Goal: Find specific page/section: Locate a particular part of the current website

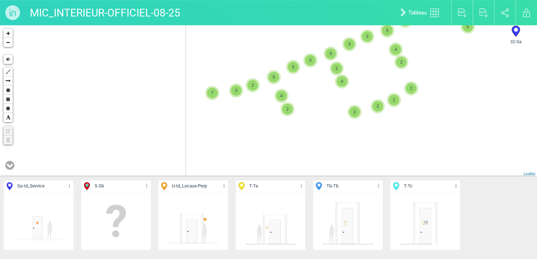
drag, startPoint x: 149, startPoint y: 127, endPoint x: 337, endPoint y: 162, distance: 191.9
click at [337, 162] on div "2 2 2 2 3 2 4 2 2 2 2 5 2 6 2 2 4 2 2 2 3 2 2 111-T 3 2 2 3 5 2 5 317-Tb 2 2 4 …" at bounding box center [268, 100] width 537 height 151
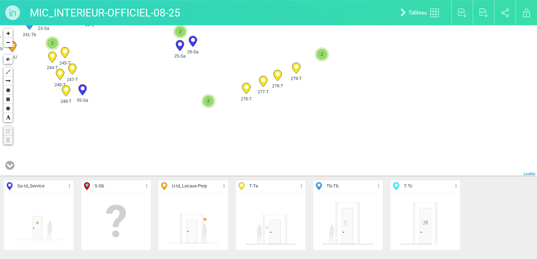
drag, startPoint x: 99, startPoint y: 138, endPoint x: 252, endPoint y: 135, distance: 153.5
click at [252, 135] on div "2 2 2 3 5 2 5 317-Tb 2 2 4 3 2 4 2 3 4 3 6 2 3 4 5 3 2 3 4 5 2 2 4 3 8 32-Sa 3 …" at bounding box center [268, 100] width 537 height 151
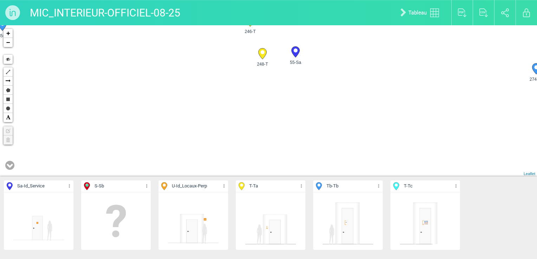
drag, startPoint x: 115, startPoint y: 110, endPoint x: 235, endPoint y: 167, distance: 132.3
click at [235, 167] on div "2 279-T 278-T 277-T 276-T 2 248-T 55-Sa 251-Tb 2 2" at bounding box center [268, 100] width 537 height 151
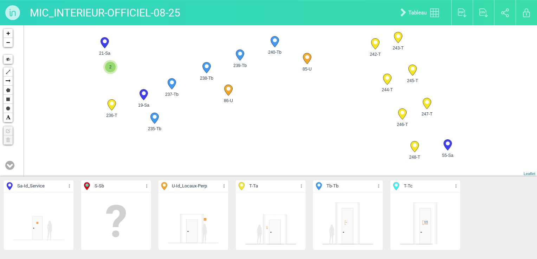
drag, startPoint x: 160, startPoint y: 110, endPoint x: 177, endPoint y: 112, distance: 17.0
click at [197, 150] on div "279-T 278-T 277-T 276-T" at bounding box center [268, 100] width 537 height 151
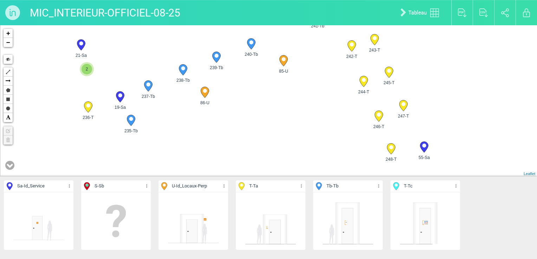
click at [91, 71] on span "2" at bounding box center [86, 69] width 11 height 11
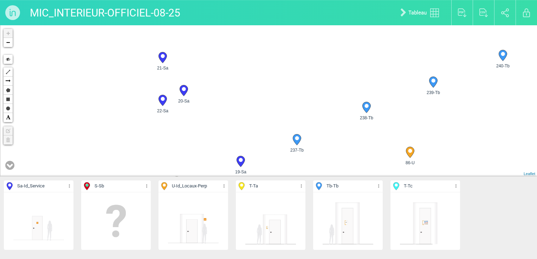
click at [182, 90] on circle at bounding box center [184, 89] width 4 height 4
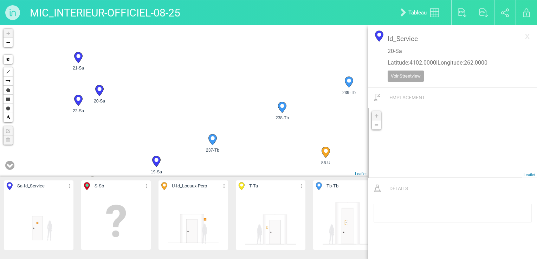
click at [79, 100] on icon at bounding box center [78, 100] width 8 height 11
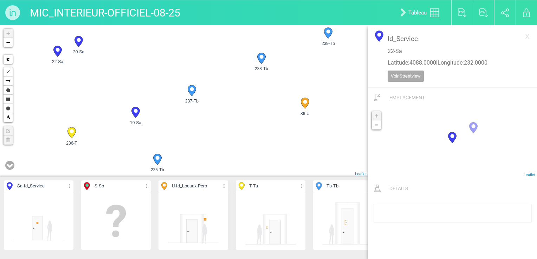
drag, startPoint x: 146, startPoint y: 109, endPoint x: 125, endPoint y: 47, distance: 65.7
click at [125, 47] on div "19-Sa 20-Sa 21-Sa 22-Sa" at bounding box center [184, 100] width 368 height 151
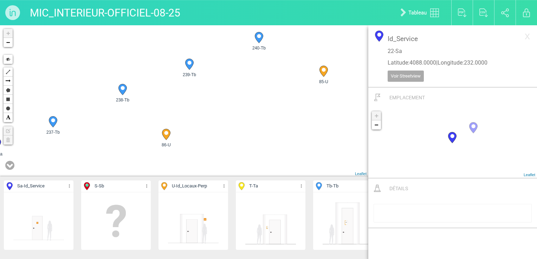
drag, startPoint x: 196, startPoint y: 99, endPoint x: 64, endPoint y: 159, distance: 144.9
click at [64, 159] on div "19-Sa 20-Sa 21-Sa 22-Sa" at bounding box center [184, 100] width 368 height 151
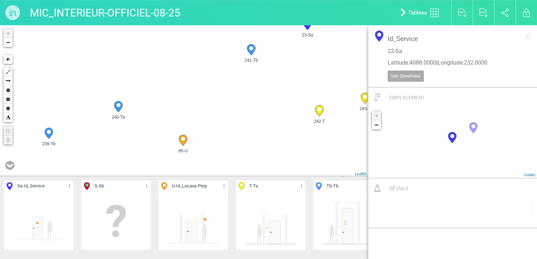
drag, startPoint x: 241, startPoint y: 72, endPoint x: 100, endPoint y: 143, distance: 157.0
click at [100, 143] on div "19-Sa 20-Sa 21-Sa 22-Sa" at bounding box center [184, 100] width 368 height 151
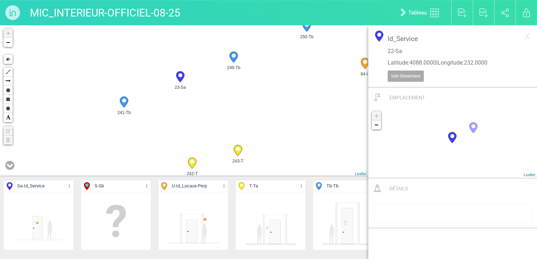
drag, startPoint x: 290, startPoint y: 64, endPoint x: 162, endPoint y: 117, distance: 138.1
click at [162, 117] on div "19-Sa 20-Sa 21-Sa 22-Sa" at bounding box center [184, 100] width 368 height 151
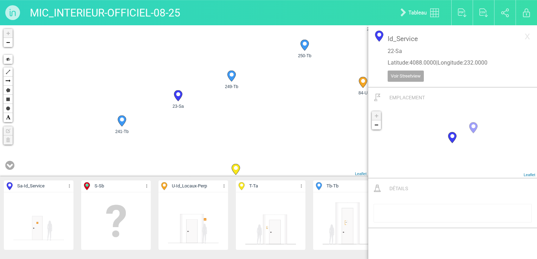
drag, startPoint x: 187, startPoint y: 111, endPoint x: 180, endPoint y: 118, distance: 9.4
click at [180, 118] on div "19-Sa 20-Sa 21-Sa 22-Sa" at bounding box center [184, 100] width 368 height 151
